Goal: Find specific page/section: Find specific page/section

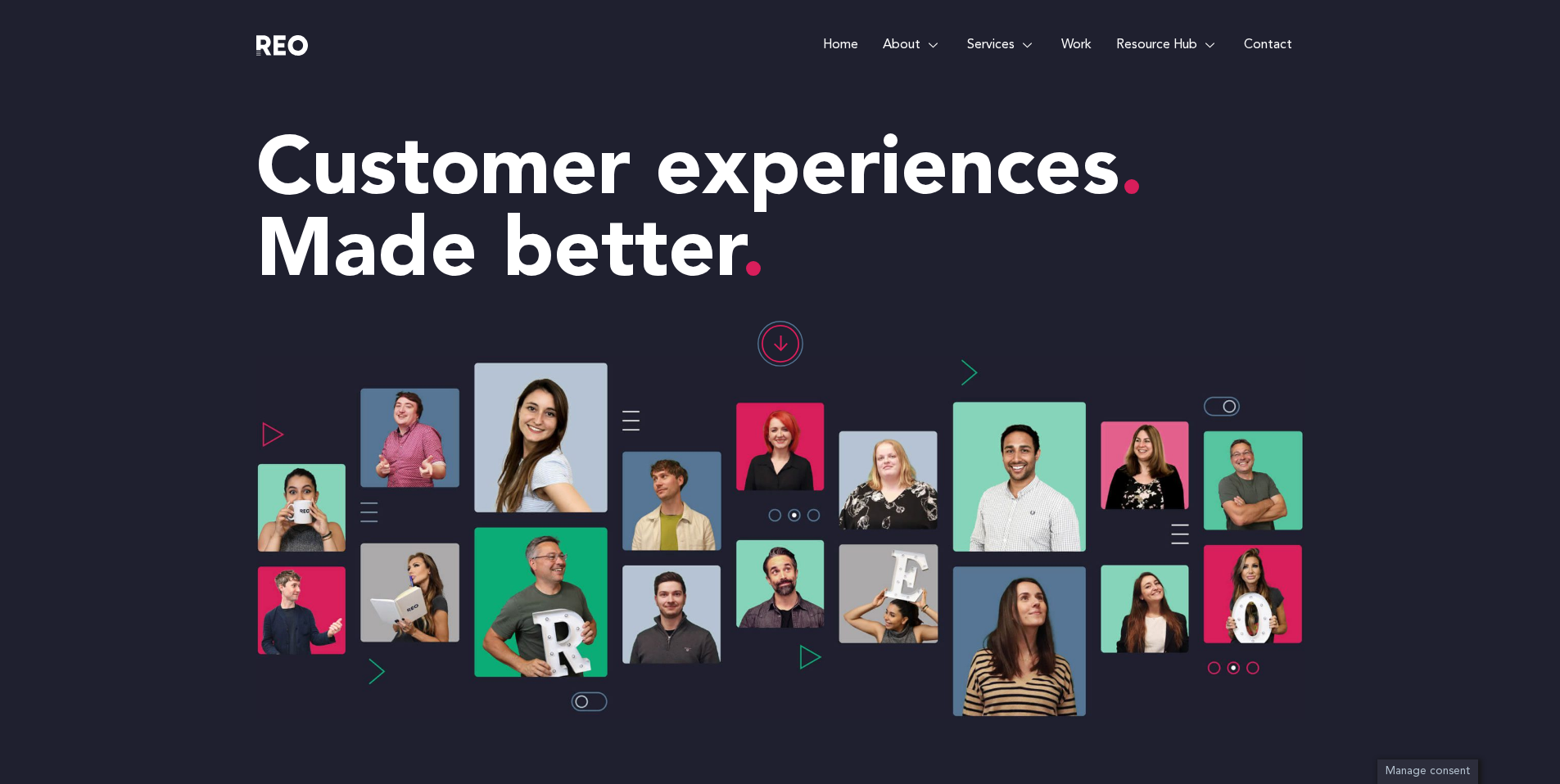
click at [932, 46] on e-page-transition at bounding box center [780, 392] width 1560 height 784
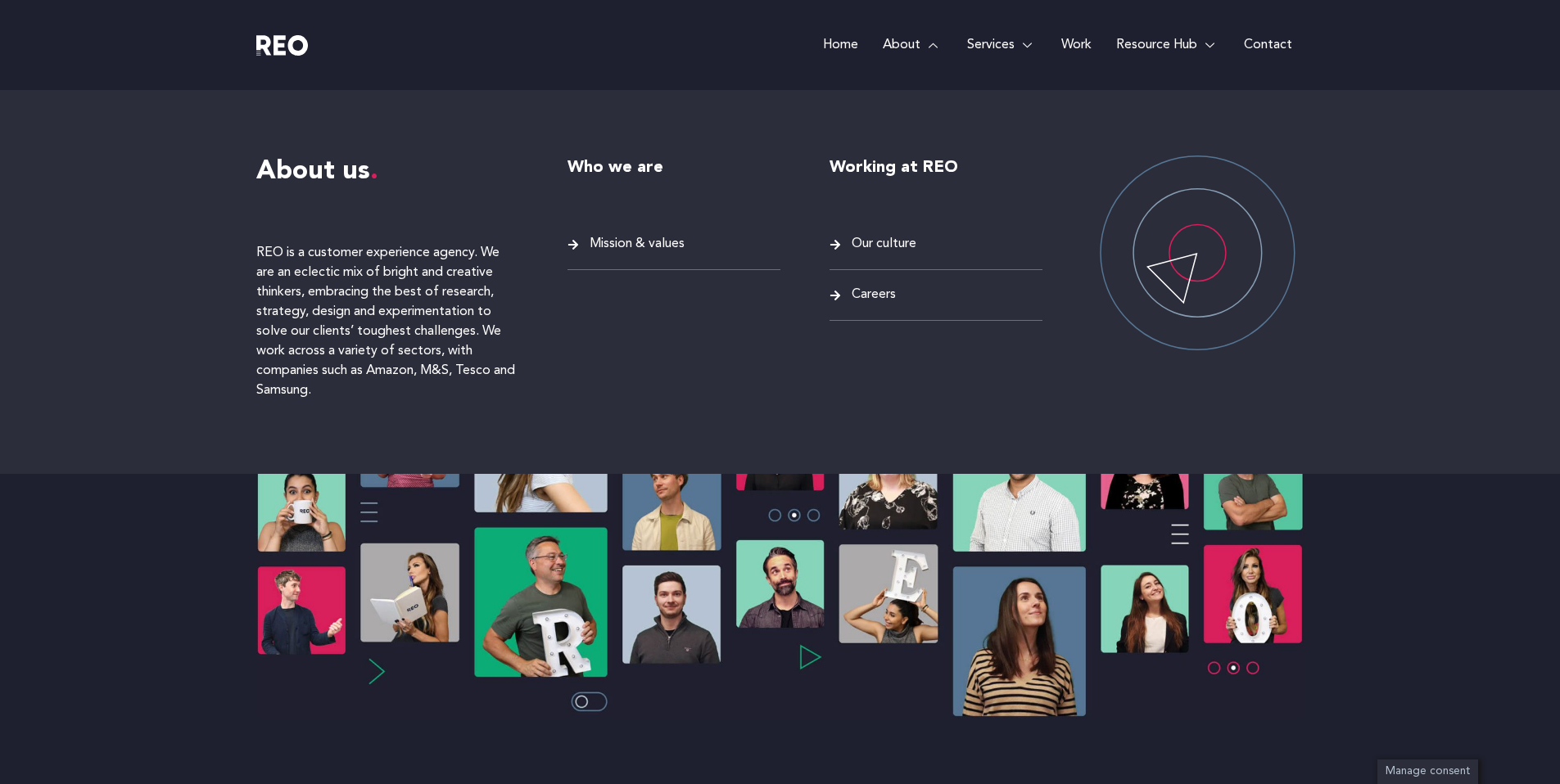
click at [874, 298] on span "Careers" at bounding box center [871, 295] width 48 height 22
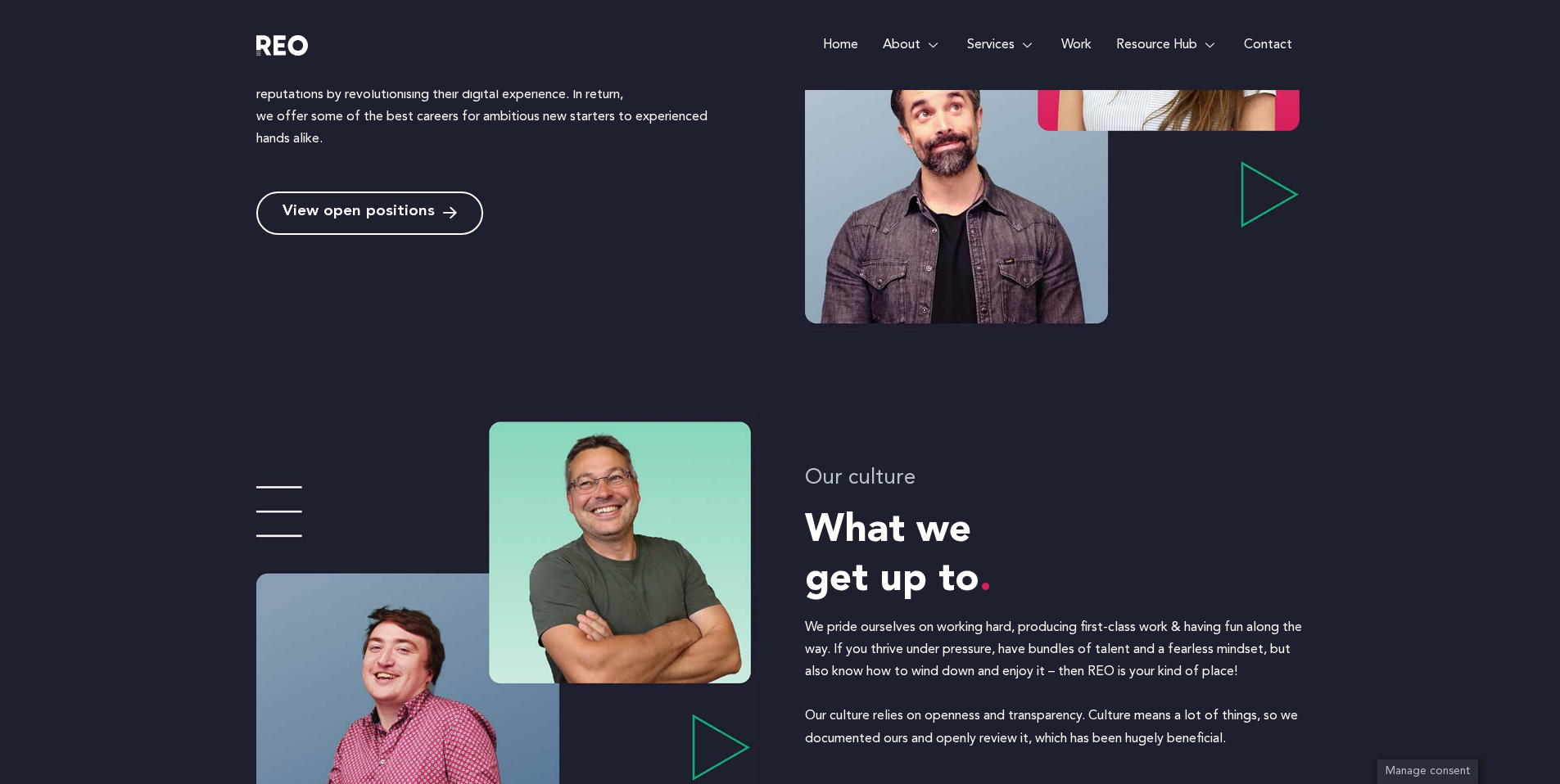
scroll to position [702, 0]
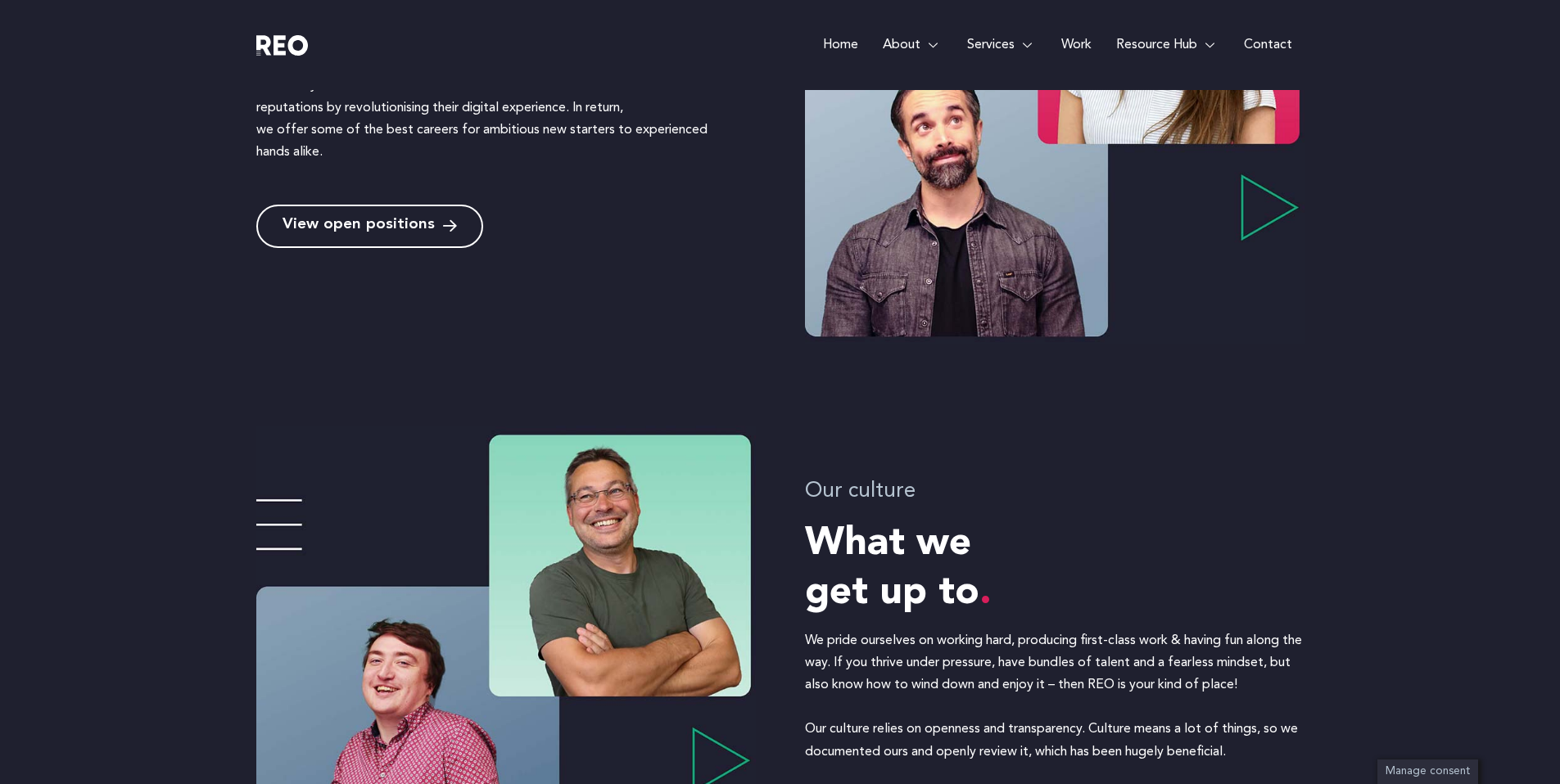
click at [399, 230] on span "View open positions" at bounding box center [358, 226] width 152 height 15
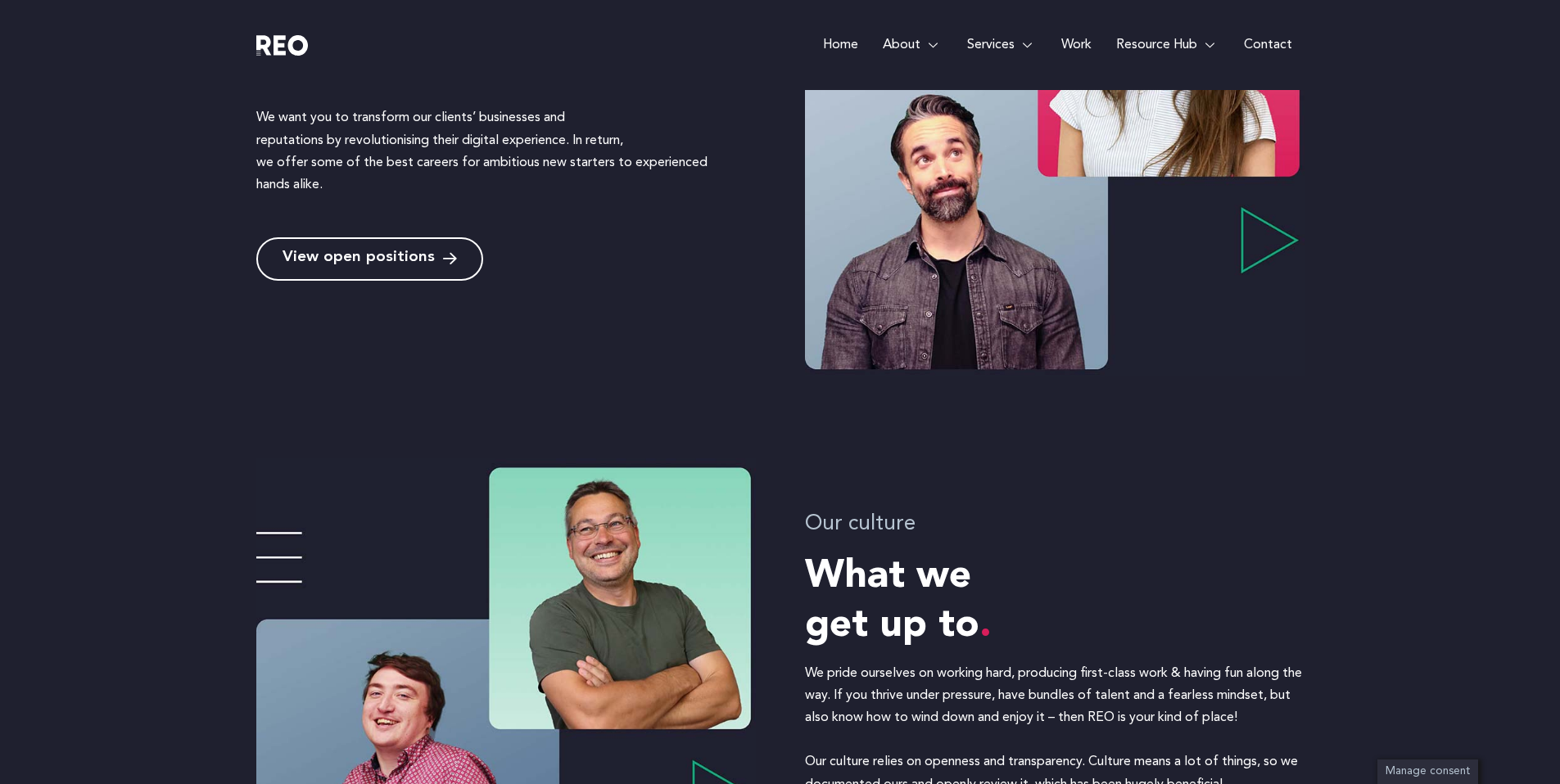
scroll to position [349, 0]
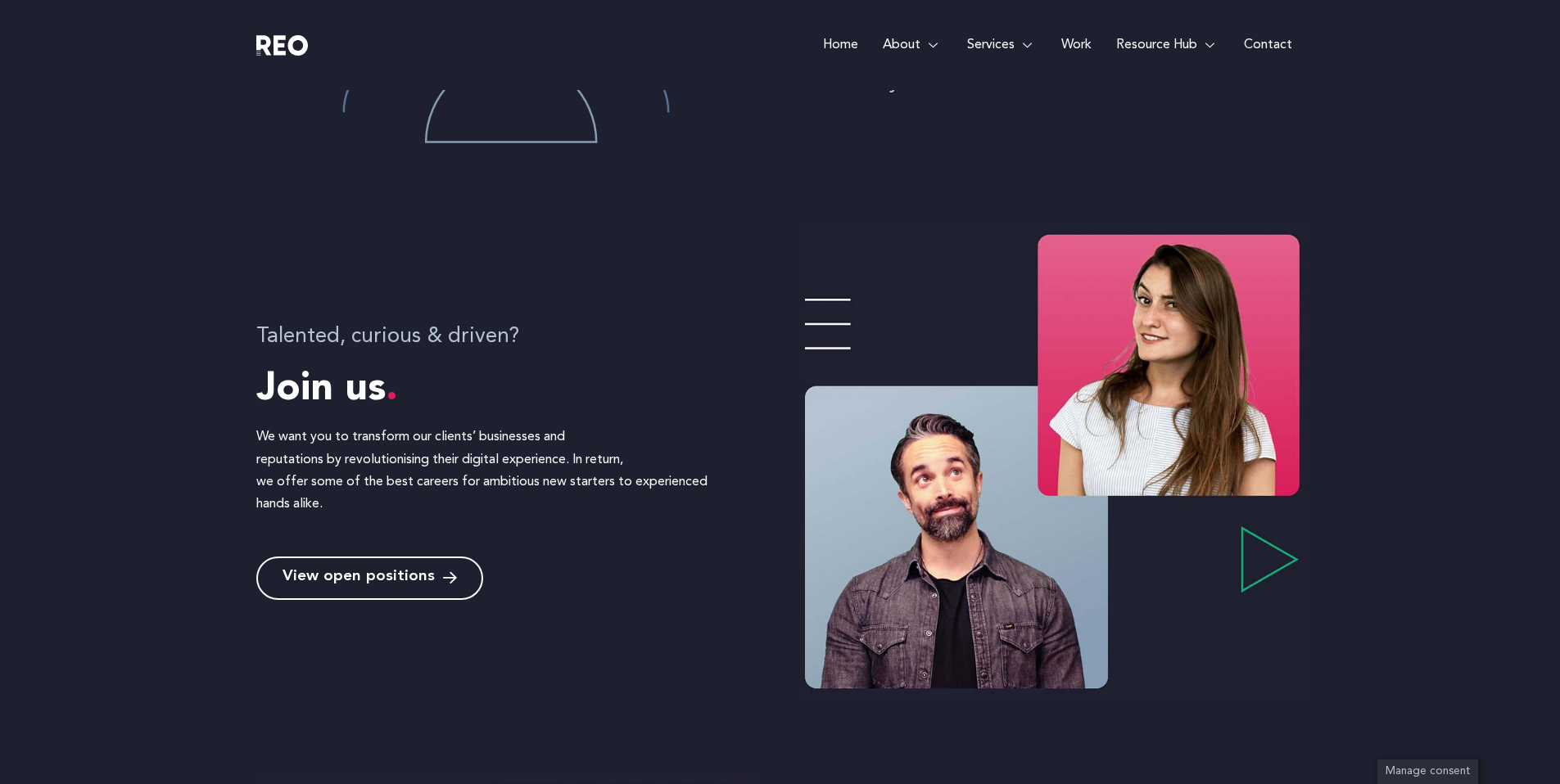
click at [214, 99] on div "We take personal and professional development seriously at [GEOGRAPHIC_DATA]. W…" at bounding box center [780, 40] width 1560 height 305
